Goal: Information Seeking & Learning: Learn about a topic

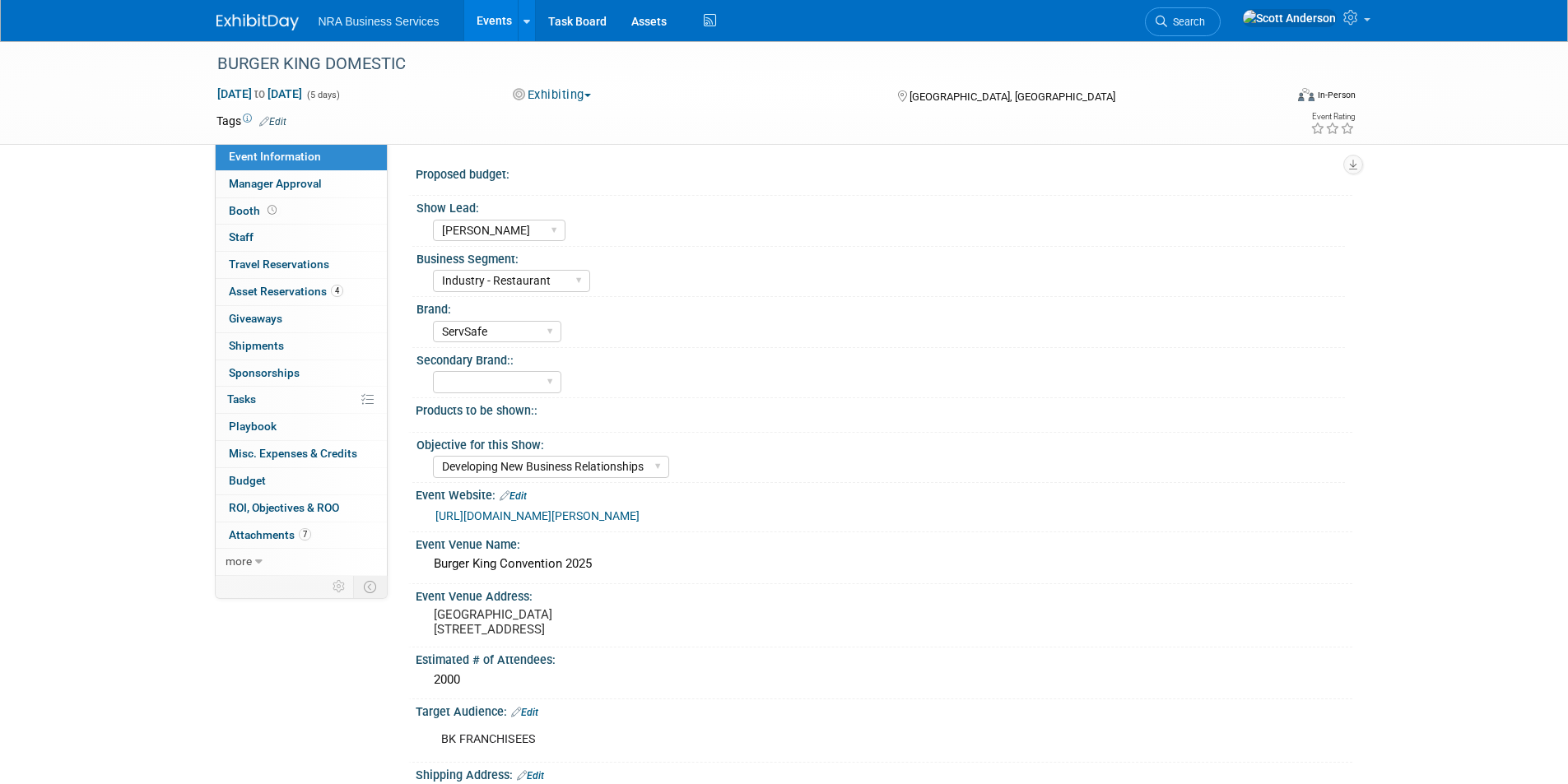
select select "Elisa C"
select select "Industry - Restaurant"
select select "ServSafe"
select select "Developing New Business Relationships"
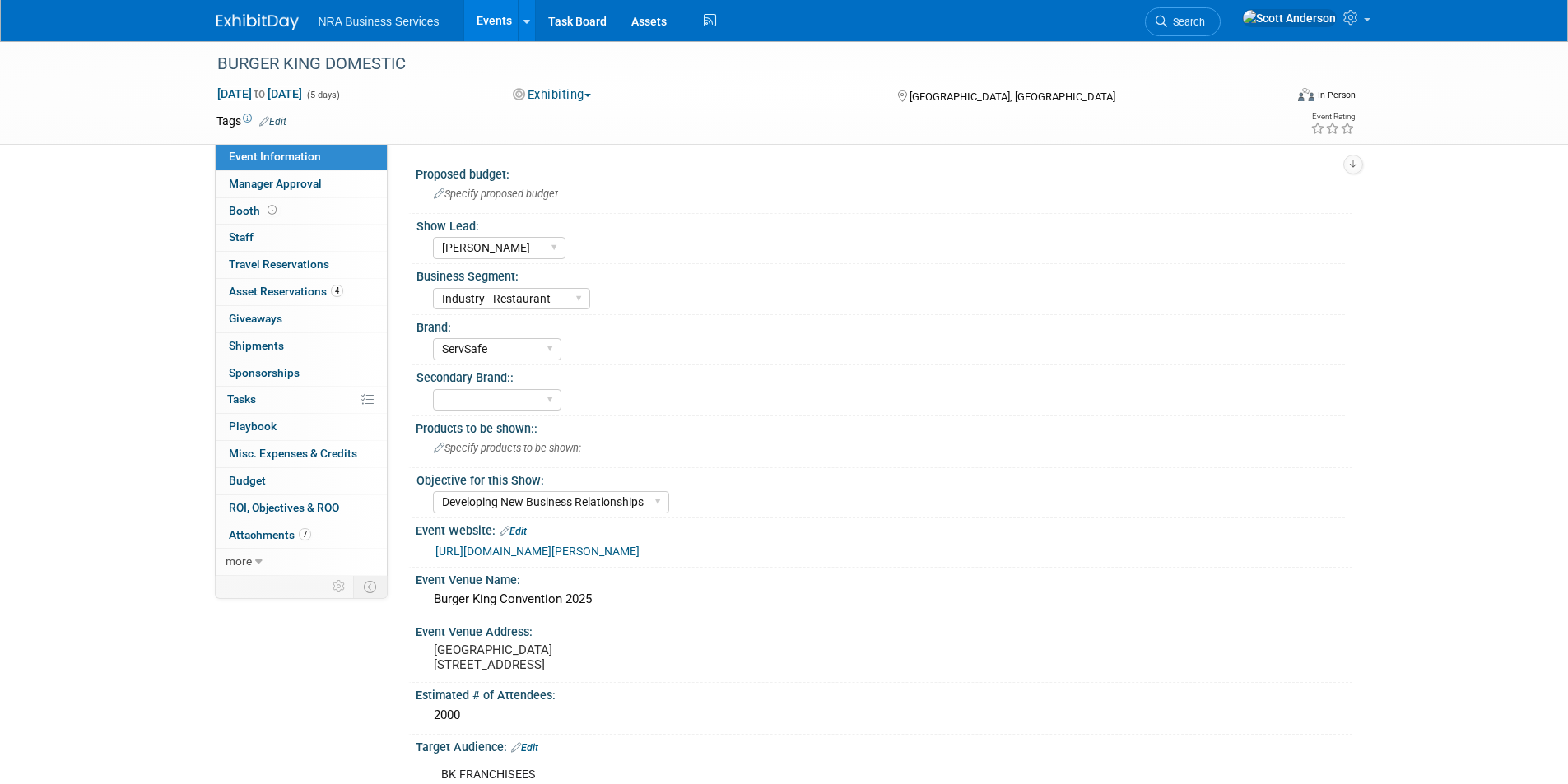
click at [484, 17] on link "Events" at bounding box center [494, 20] width 60 height 41
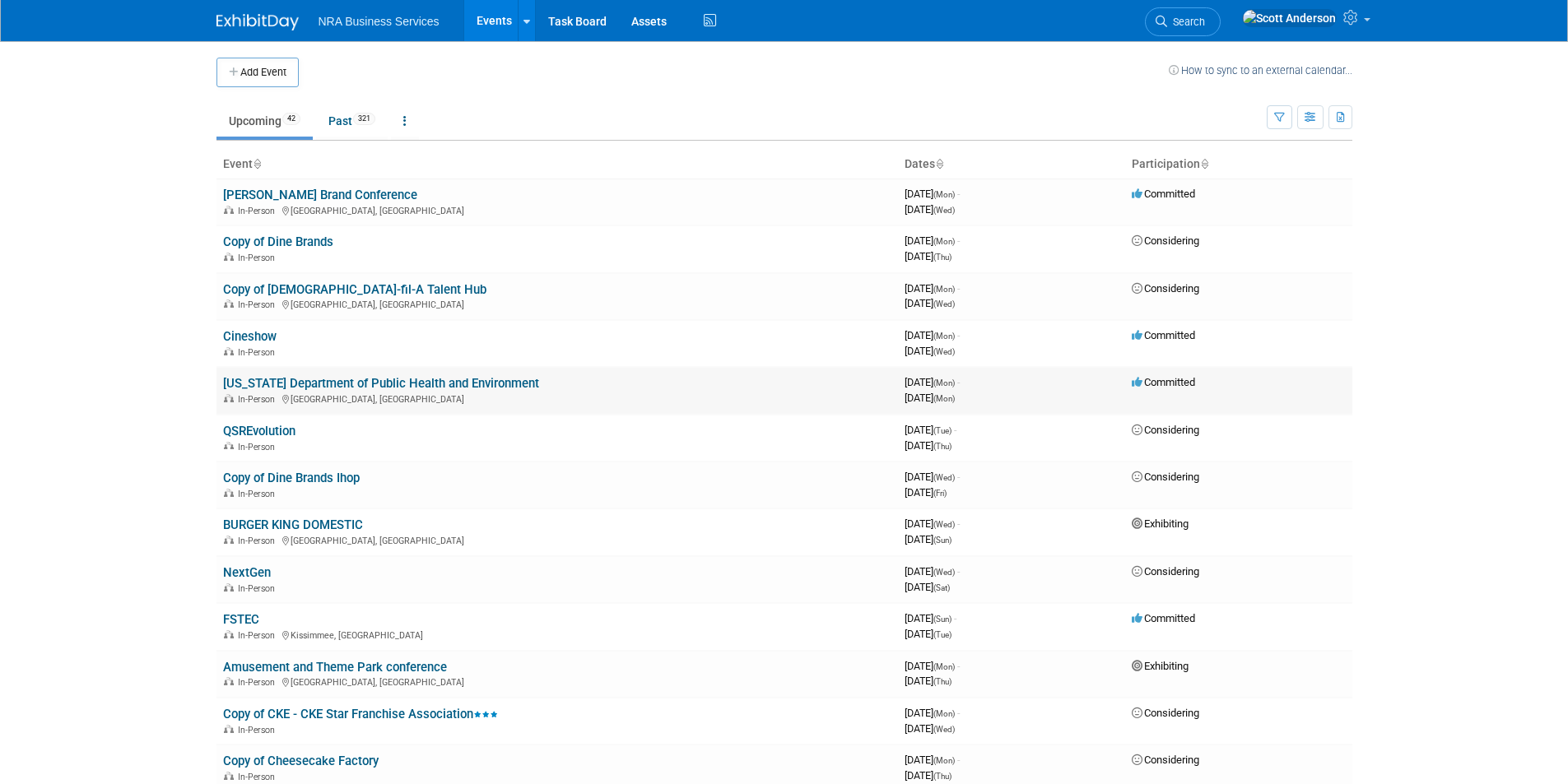
click at [386, 384] on link "[US_STATE] Department of Public Health and Environment" at bounding box center [381, 383] width 316 height 15
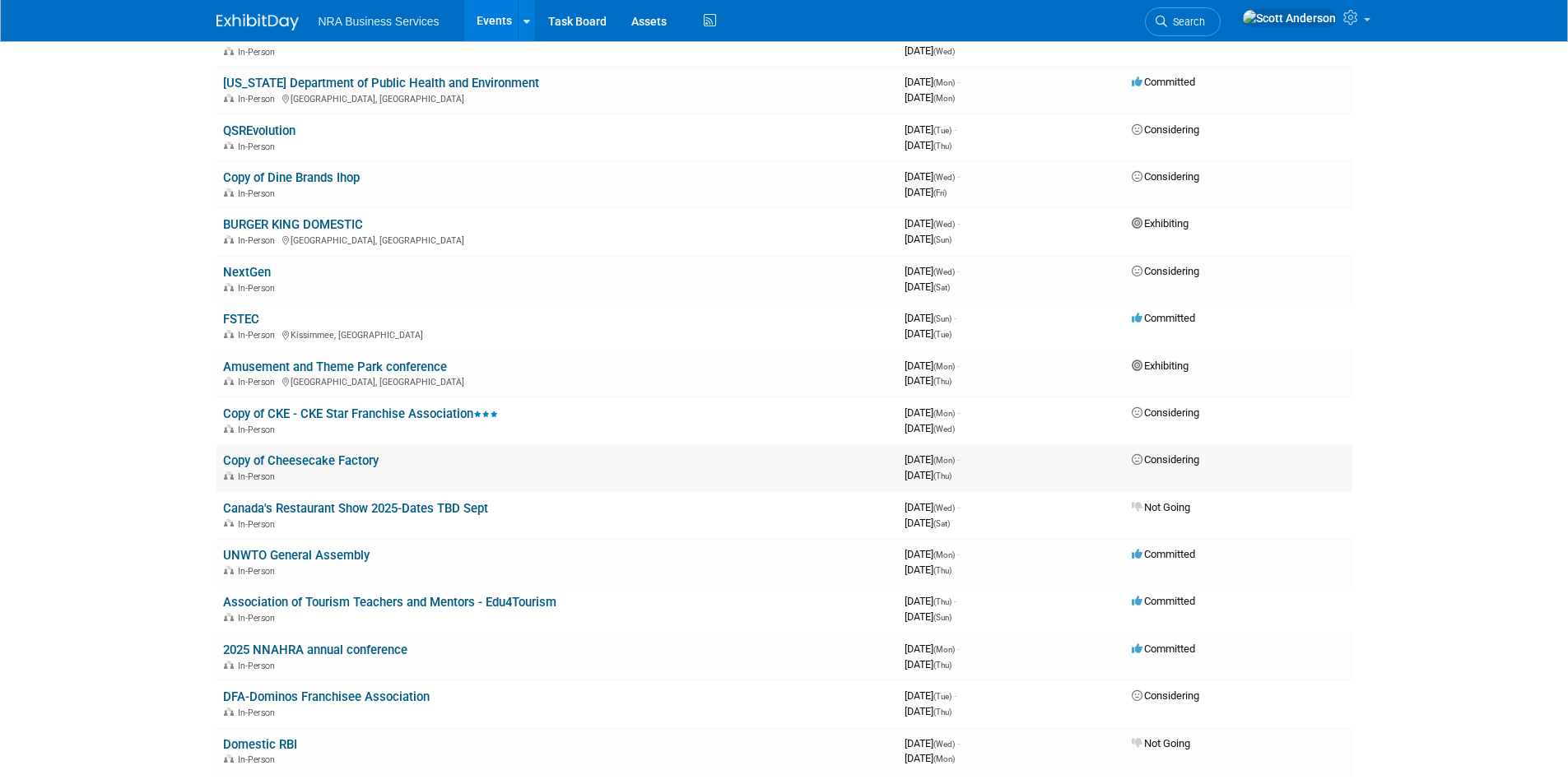
scroll to position [329, 0]
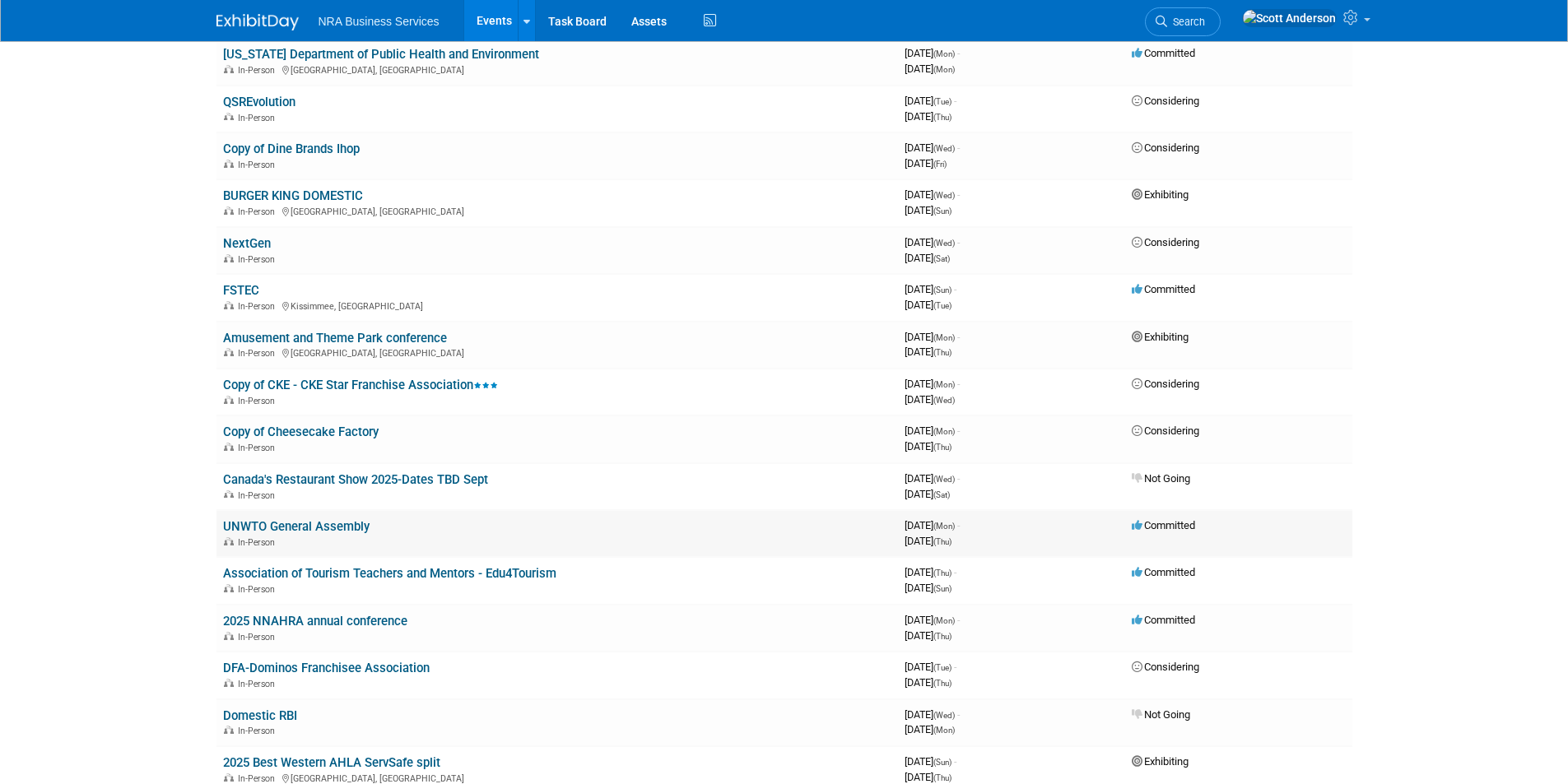
click at [333, 528] on link "UNWTO General Assembly" at bounding box center [297, 526] width 147 height 15
click at [282, 578] on link "Association of Tourism Teachers and Mentors - Edu4Tourism" at bounding box center [390, 573] width 333 height 15
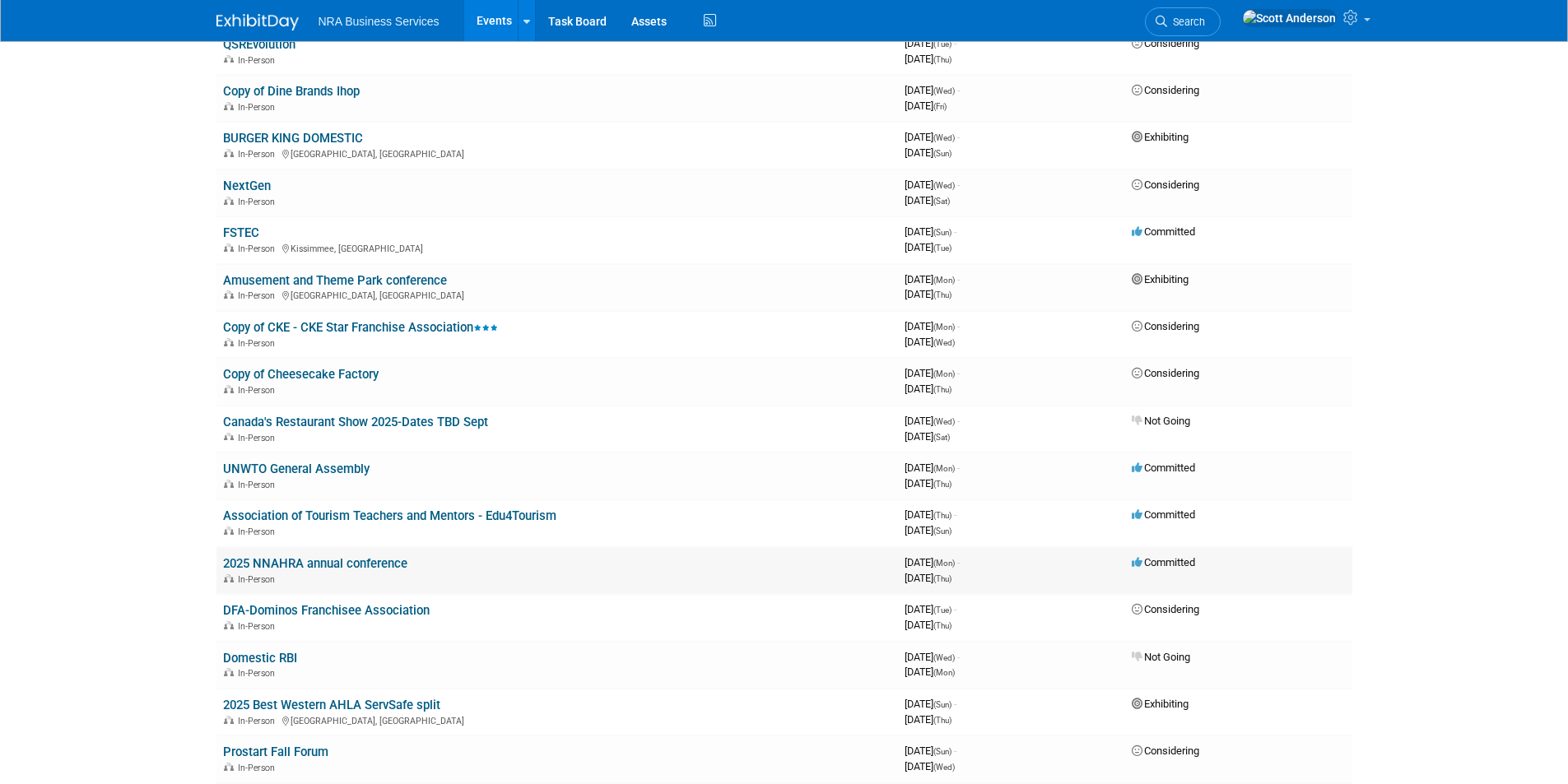
scroll to position [411, 0]
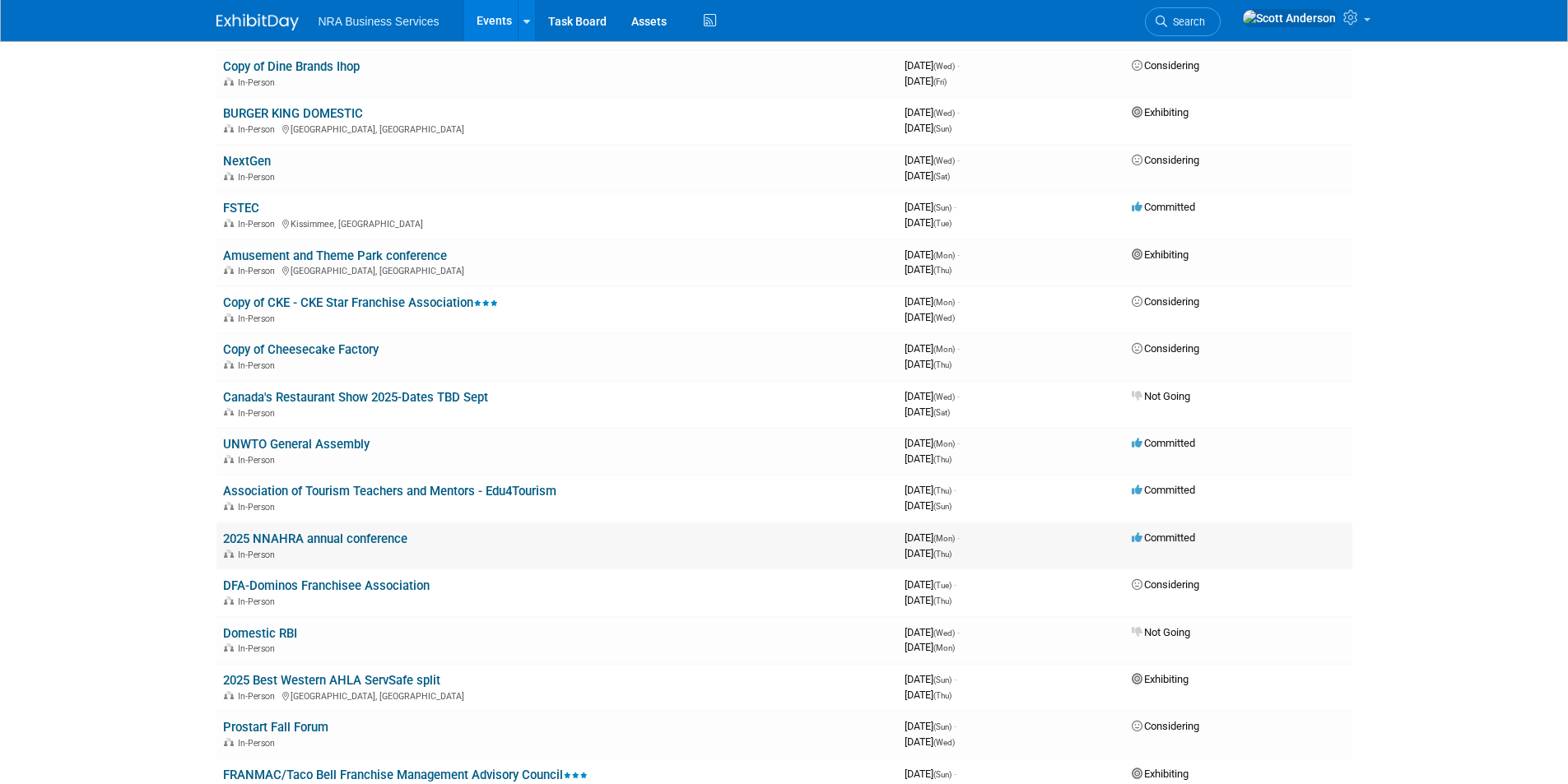
click at [351, 539] on link "2025 NNAHRA annual conference" at bounding box center [315, 538] width 184 height 15
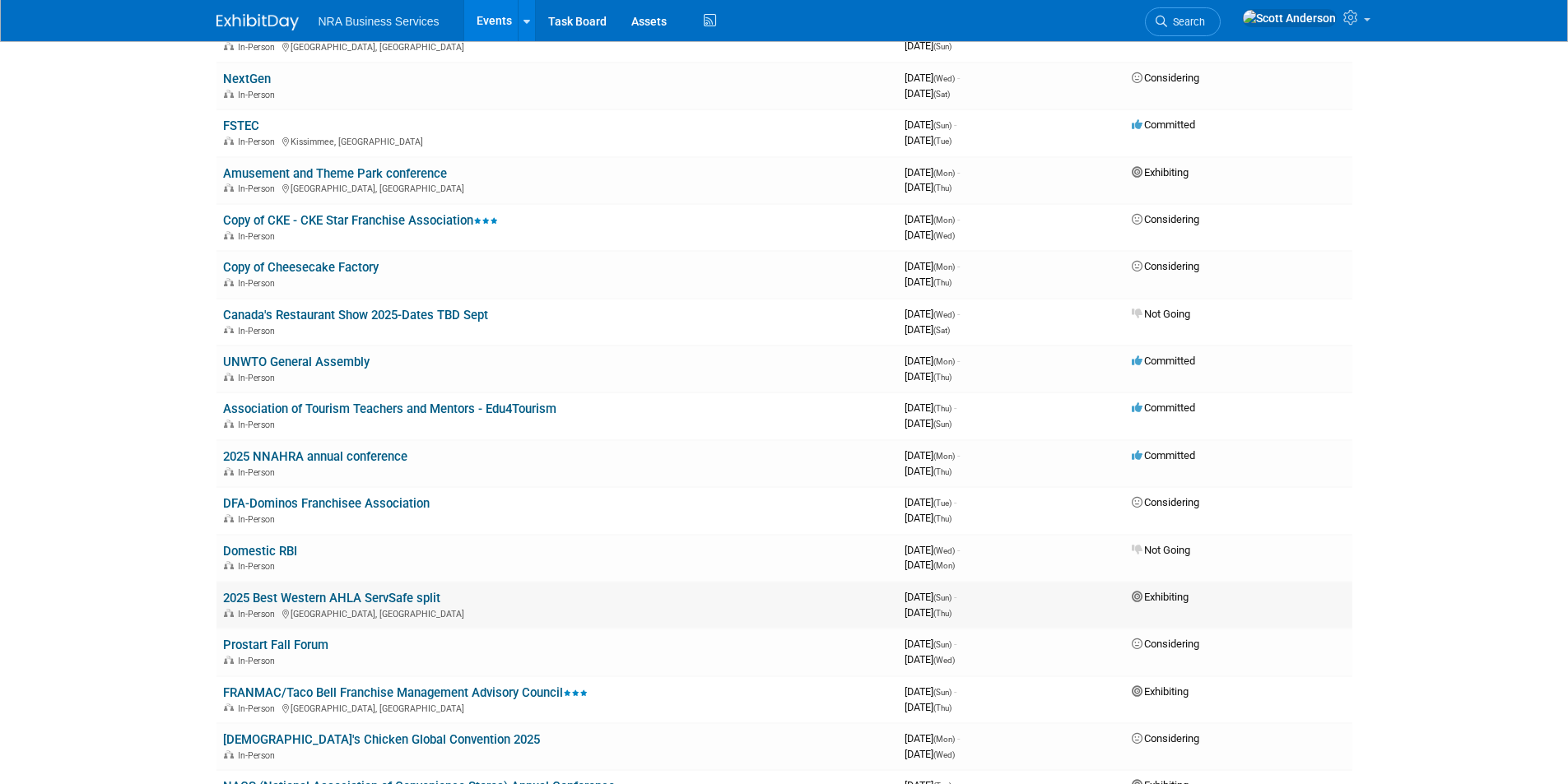
click at [365, 601] on link "2025 Best Western AHLA ServSafe split" at bounding box center [331, 598] width 217 height 15
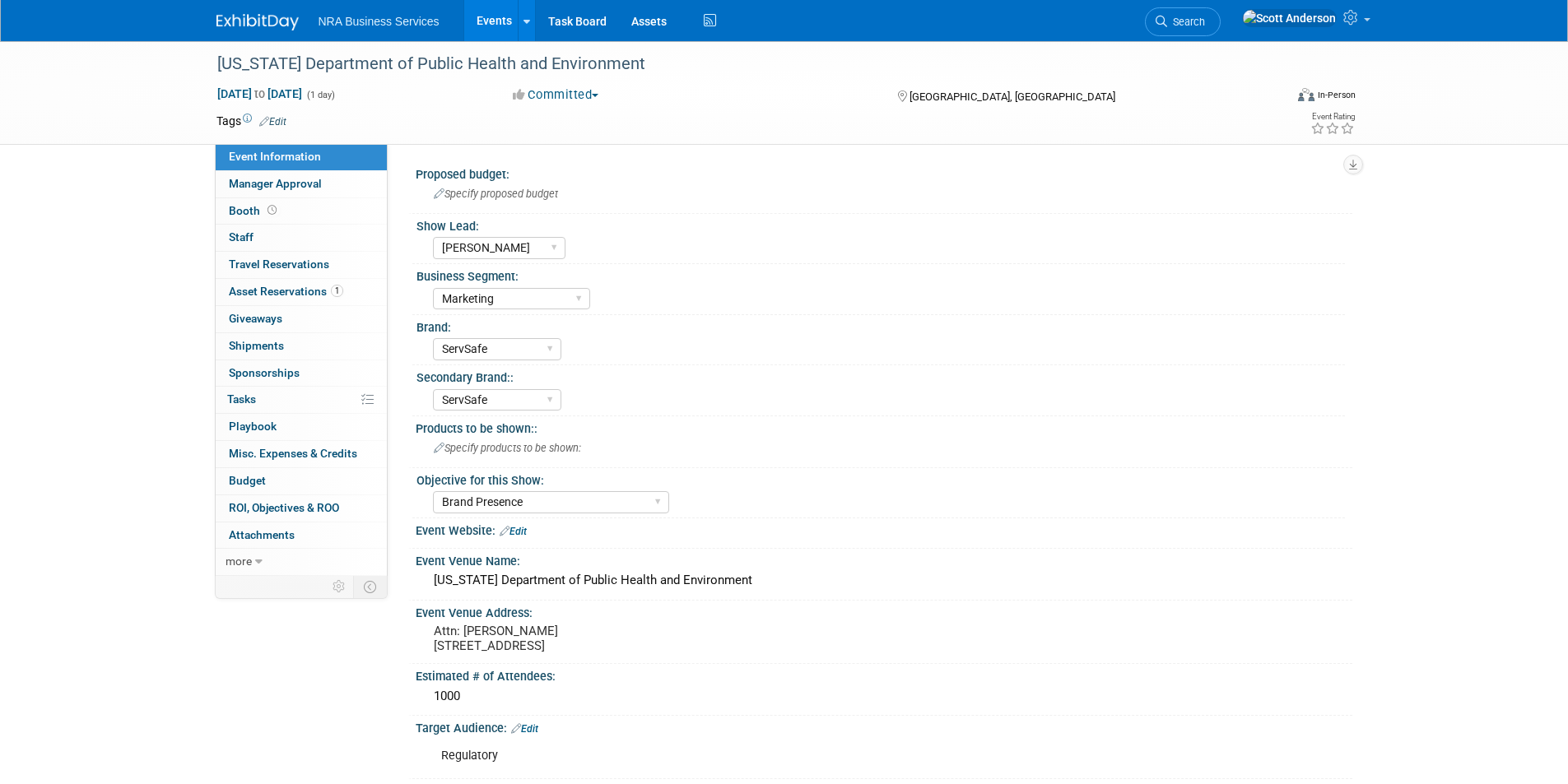
select select "Terry G"
select select "Marketing"
select select "ServSafe"
select select "Brand Presence"
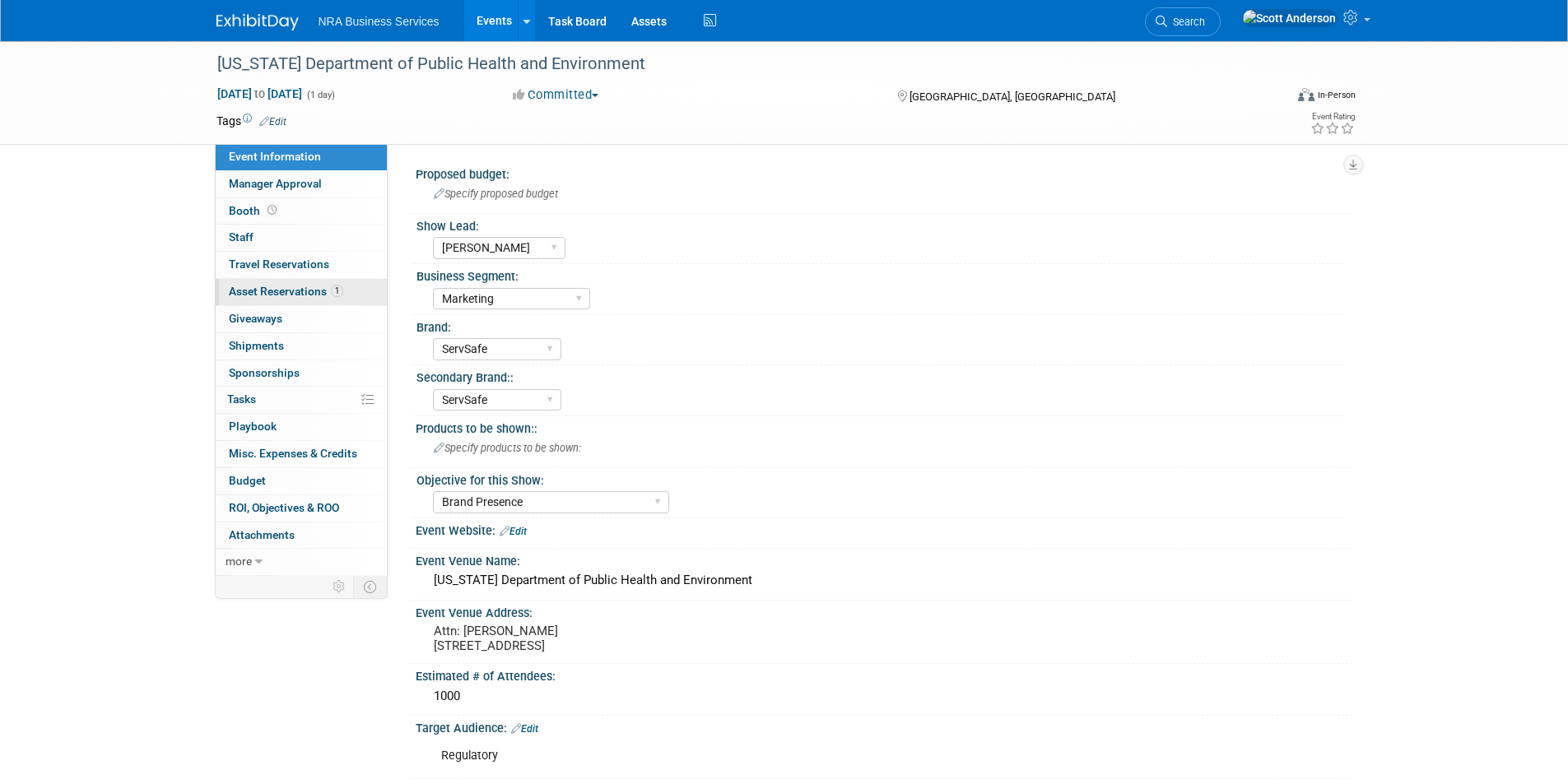
click at [305, 286] on span "Asset Reservations 1" at bounding box center [286, 290] width 114 height 13
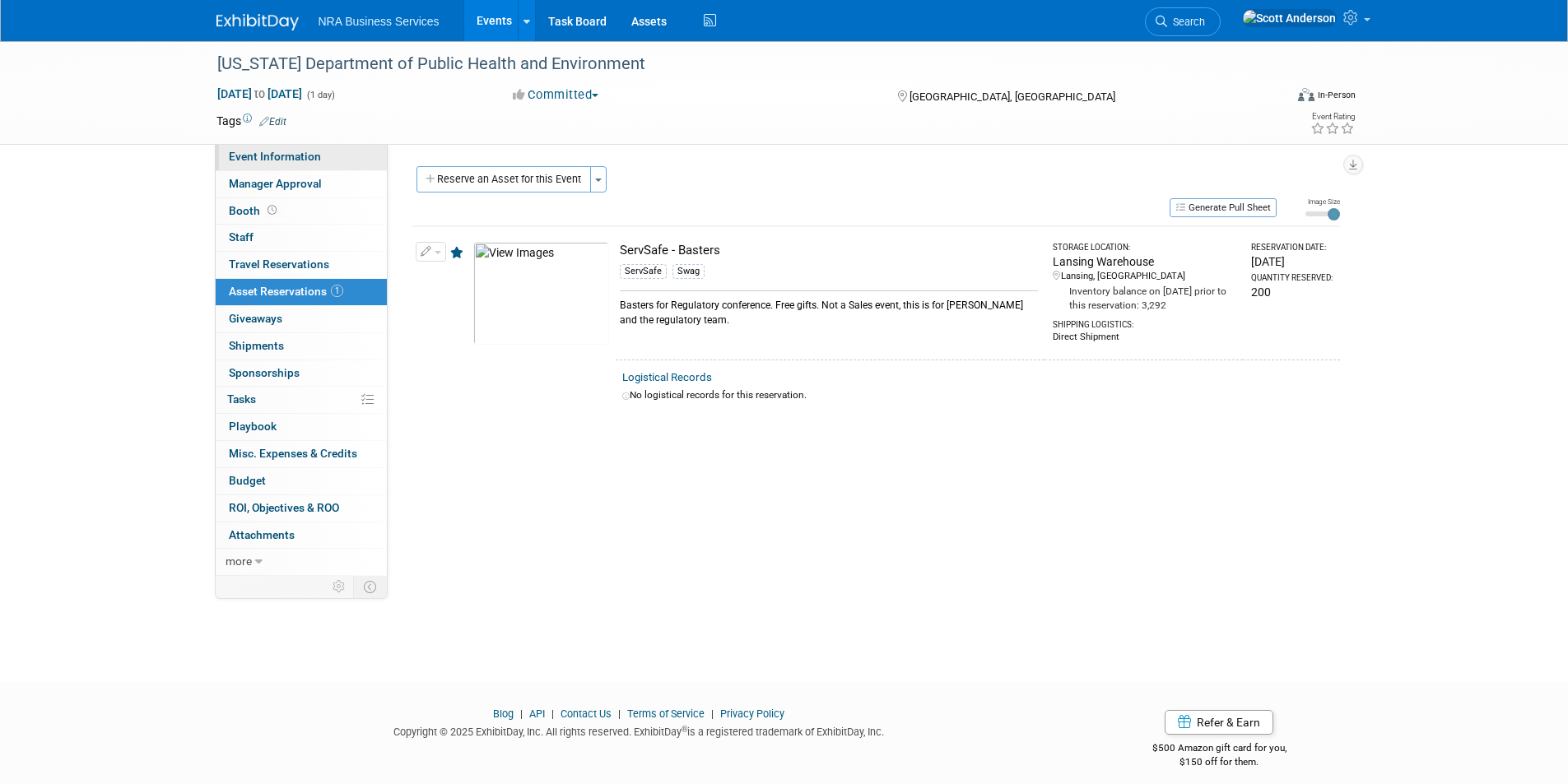
click at [305, 159] on span "Event Information" at bounding box center [275, 156] width 92 height 13
select select "[PERSON_NAME]"
select select "Marketing"
select select "ServSafe"
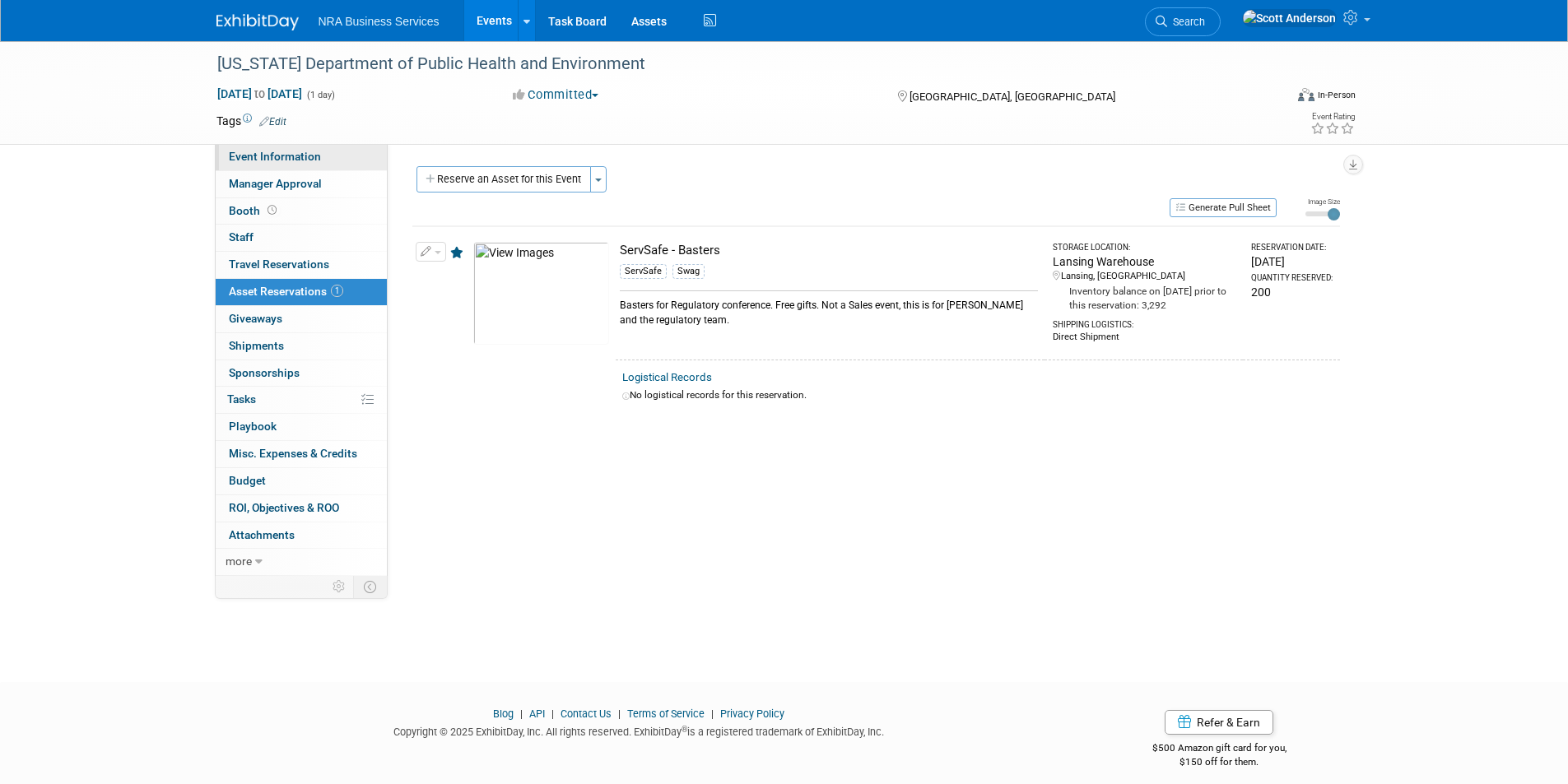
select select "Brand Presence"
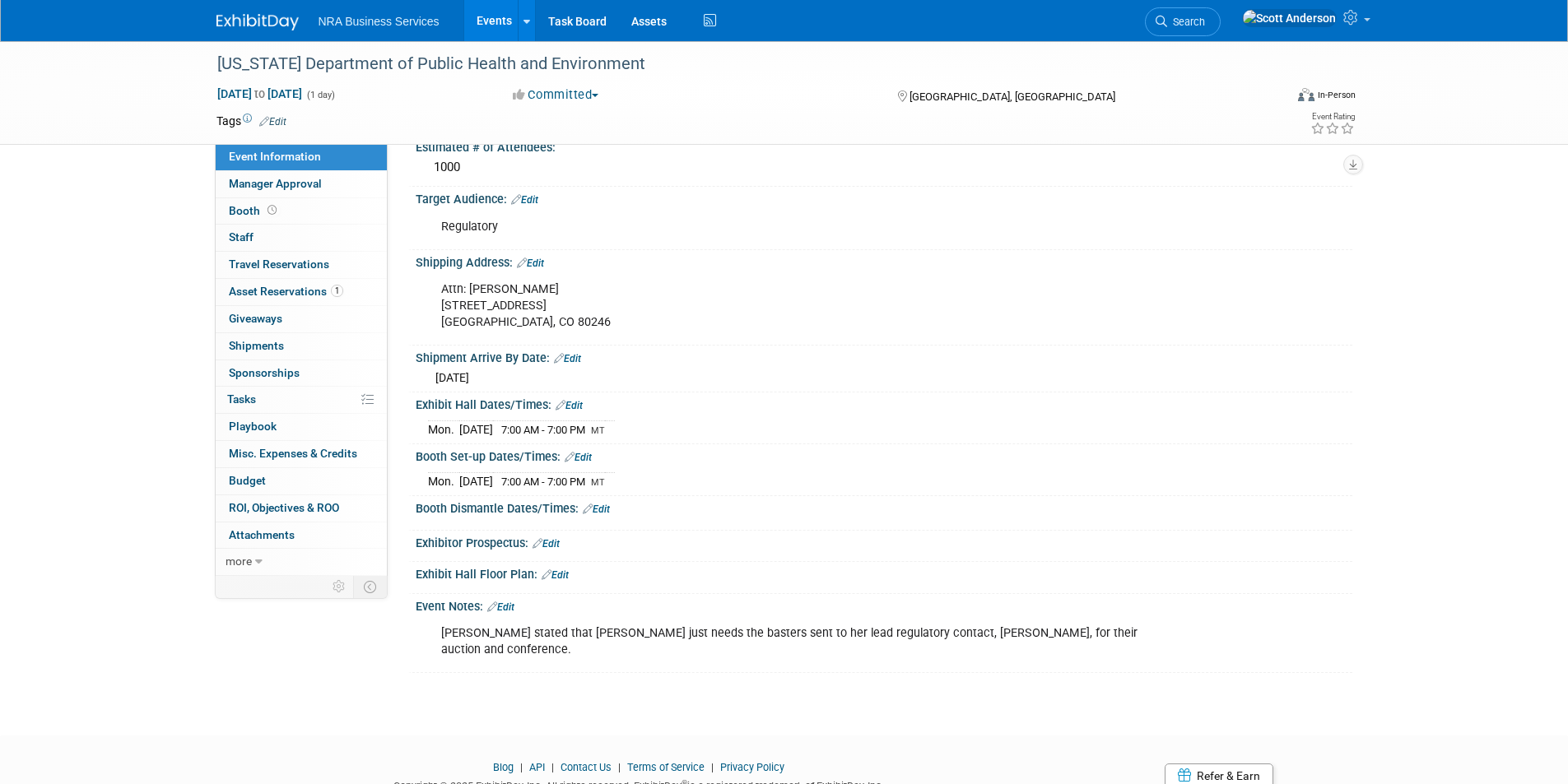
scroll to position [527, 0]
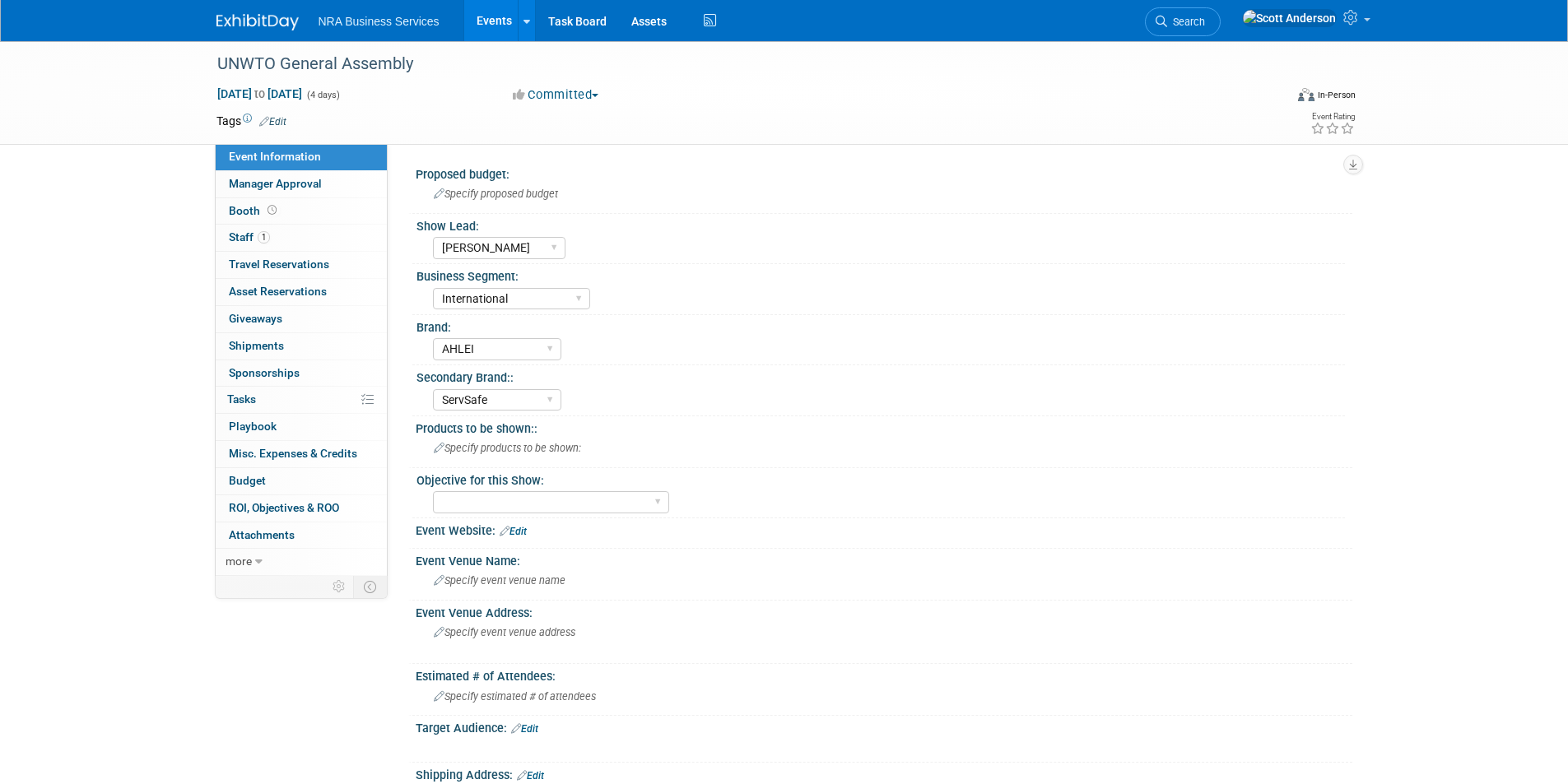
select select "[PERSON_NAME]"
select select "International"
select select "AHLEI"
select select "ServSafe"
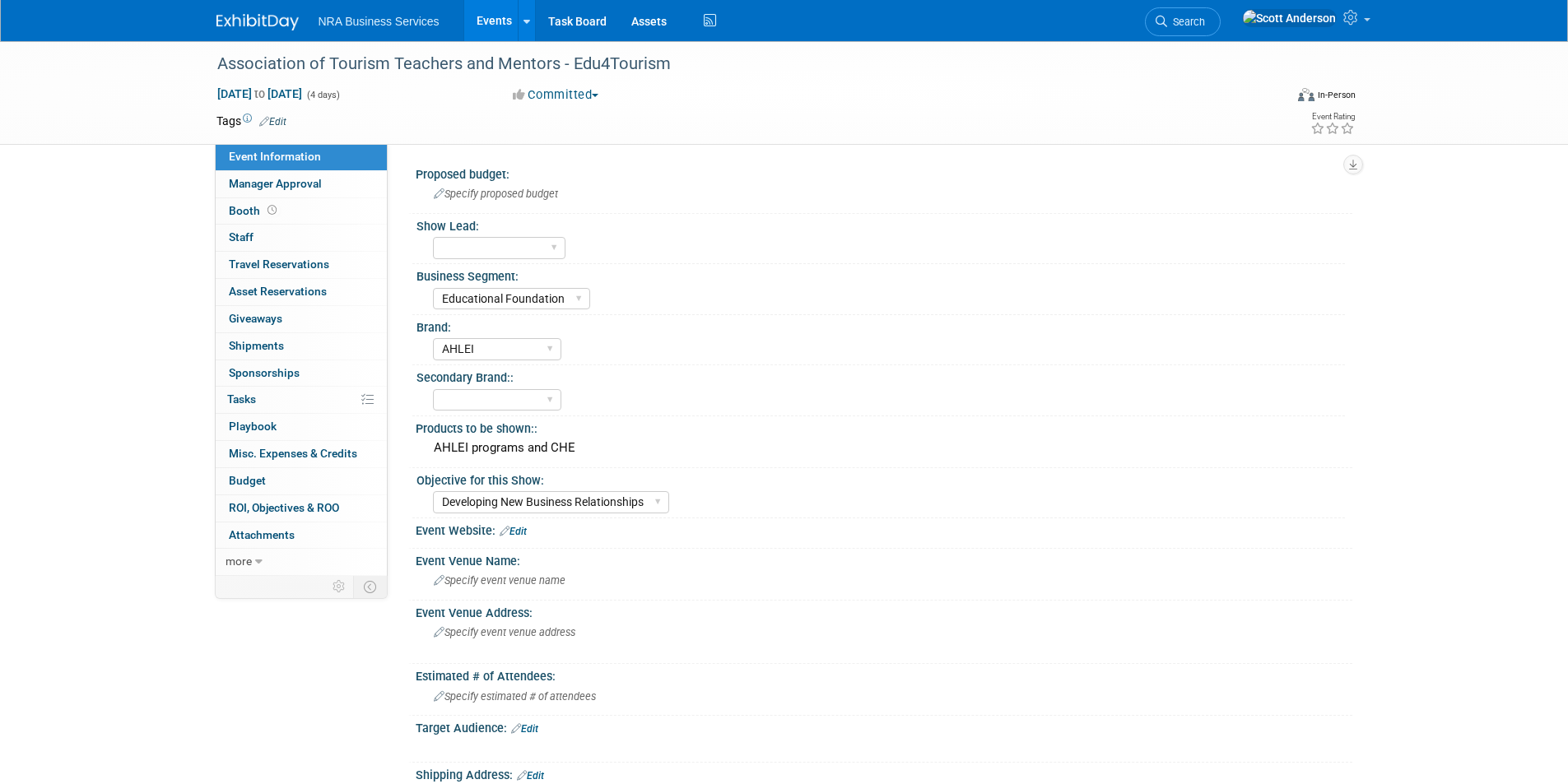
select select "Educational Foundation"
select select "AHLEI"
select select "Developing New Business Relationships"
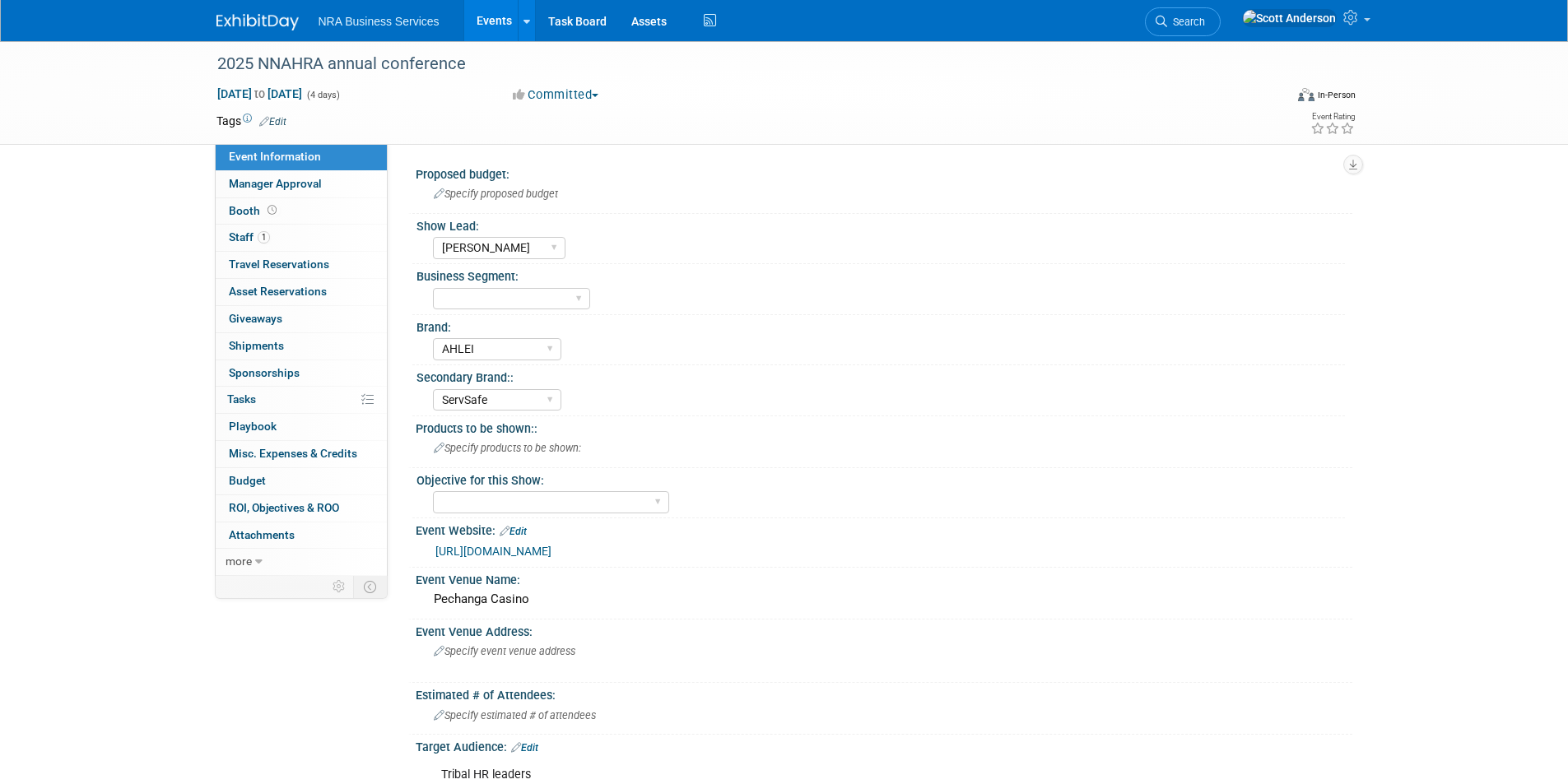
select select "[PERSON_NAME]"
select select "AHLEI"
select select "ServSafe"
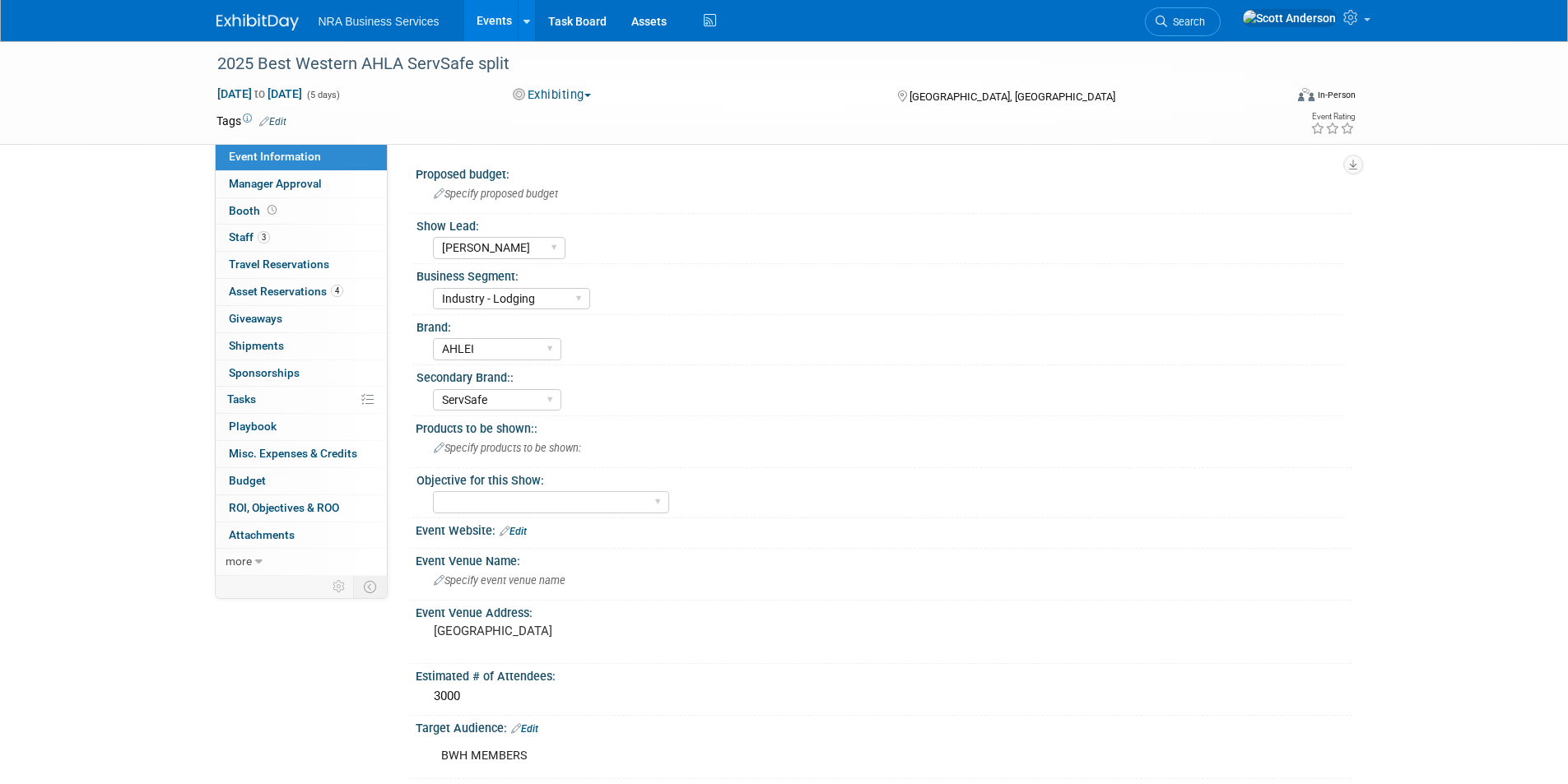
select select "[PERSON_NAME]"
select select "Industry - Lodging"
select select "AHLEI"
select select "ServSafe"
click at [300, 292] on span "Asset Reservations 4" at bounding box center [286, 290] width 114 height 13
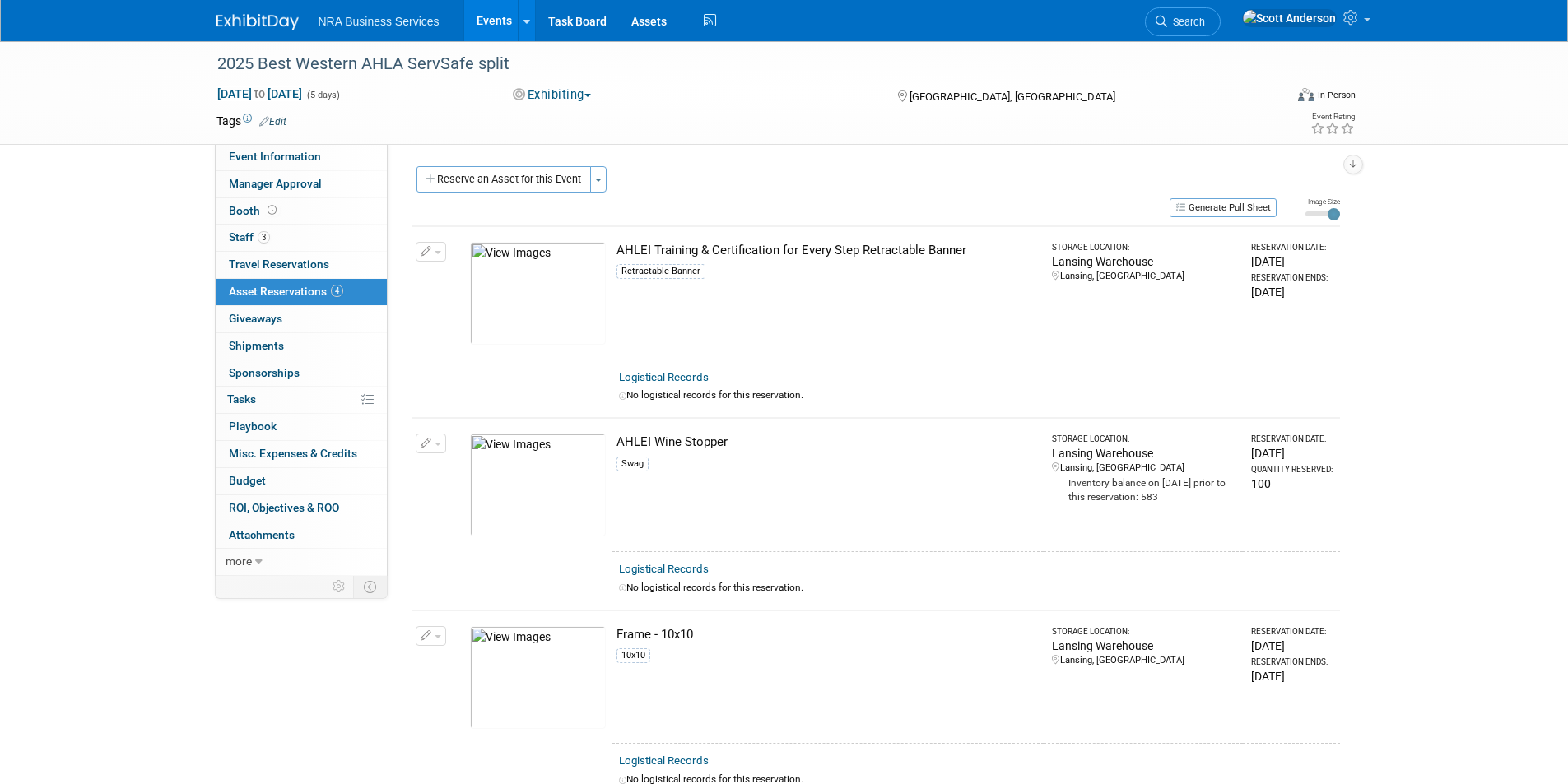
click at [500, 18] on link "Events" at bounding box center [494, 20] width 60 height 41
